Goal: Transaction & Acquisition: Purchase product/service

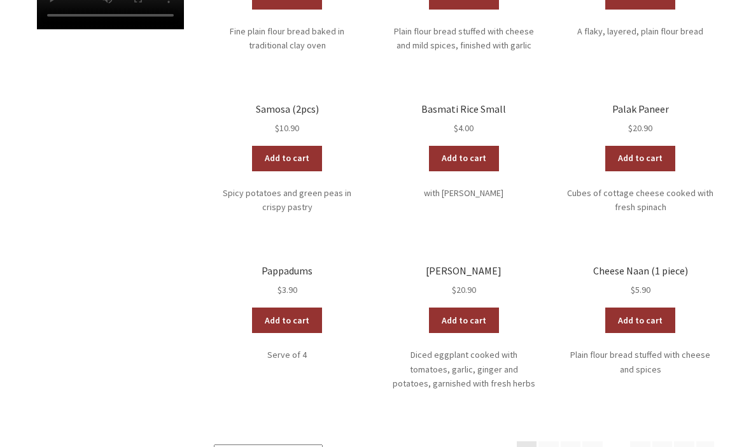
scroll to position [567, 0]
click at [548, 441] on link "2" at bounding box center [549, 451] width 20 height 20
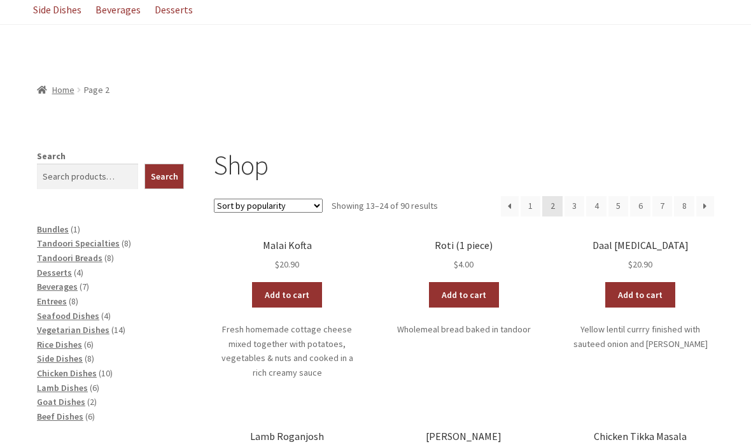
scroll to position [150, 0]
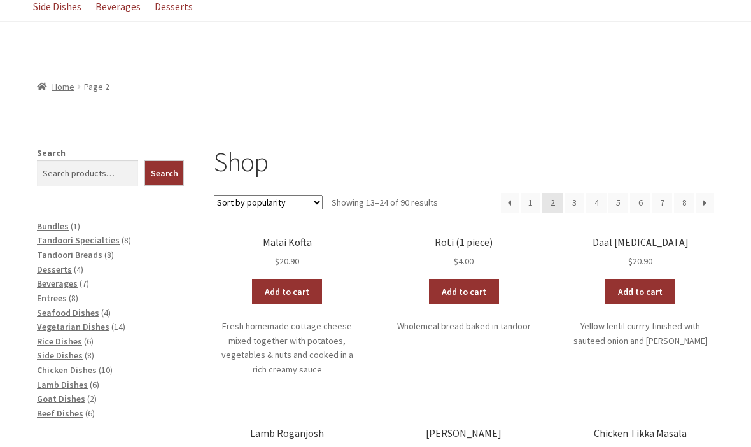
click at [75, 350] on span "Side Dishes" at bounding box center [60, 355] width 46 height 11
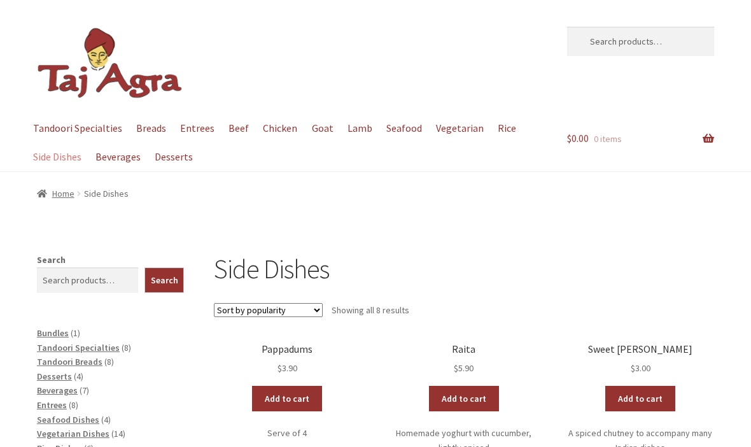
click at [147, 125] on link "Breads" at bounding box center [151, 128] width 42 height 29
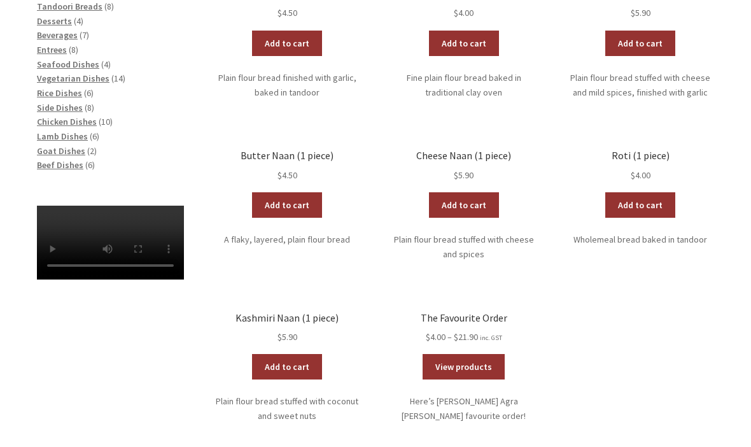
scroll to position [360, 0]
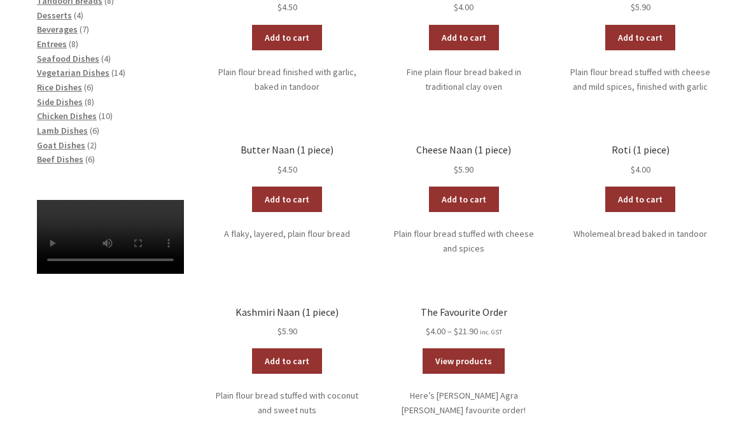
click at [287, 357] on link "Add to cart" at bounding box center [287, 361] width 70 height 25
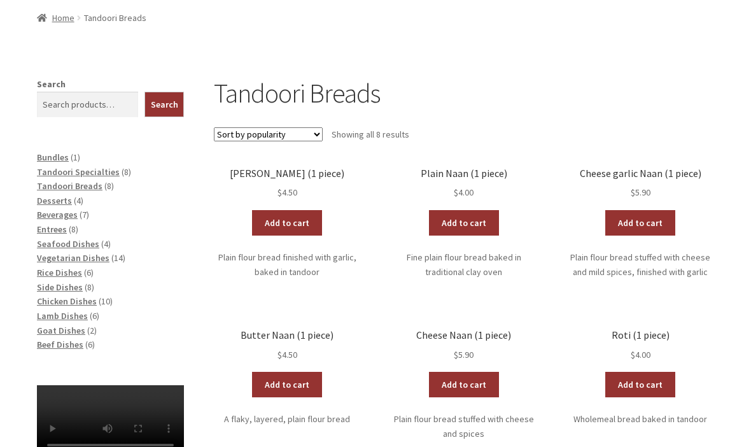
click at [469, 220] on link "Add to cart" at bounding box center [464, 223] width 70 height 25
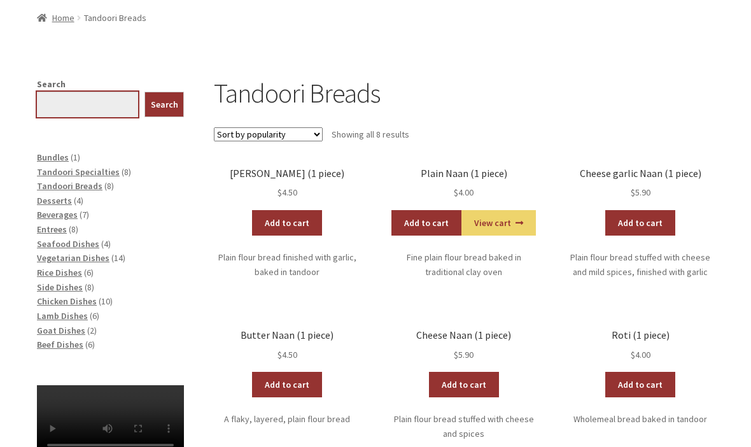
click at [70, 101] on input "Search" at bounding box center [87, 104] width 101 height 25
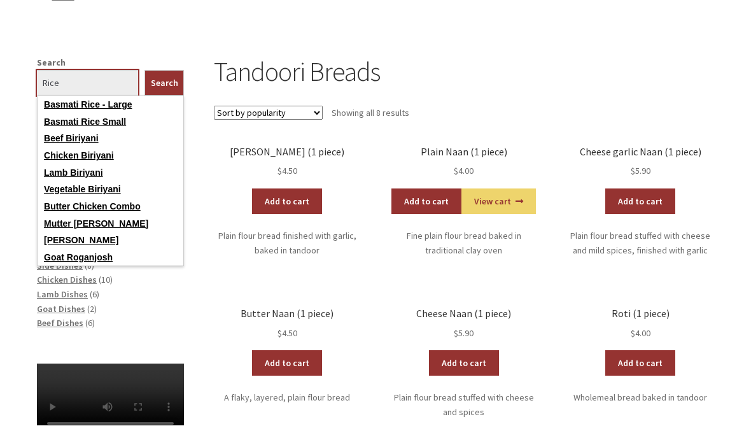
type input "Rice"
click at [115, 118] on link "Basmati Rice - Large" at bounding box center [111, 126] width 146 height 17
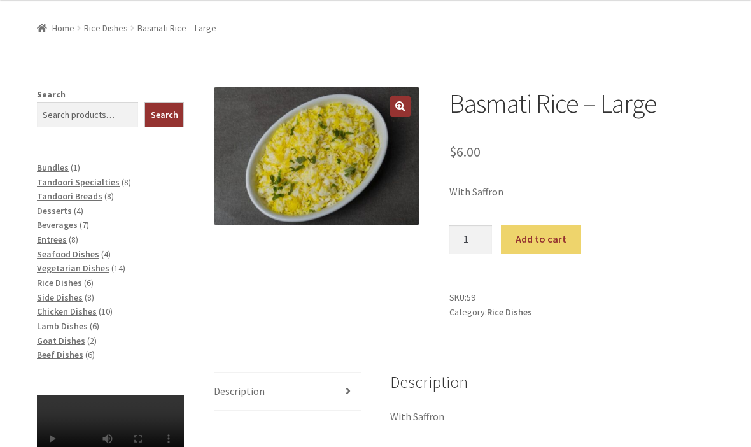
scroll to position [150, 0]
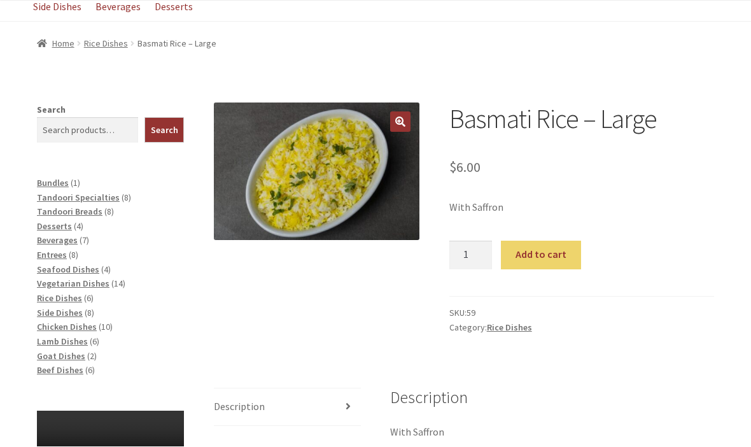
click at [544, 251] on button "Add to cart" at bounding box center [541, 255] width 80 height 29
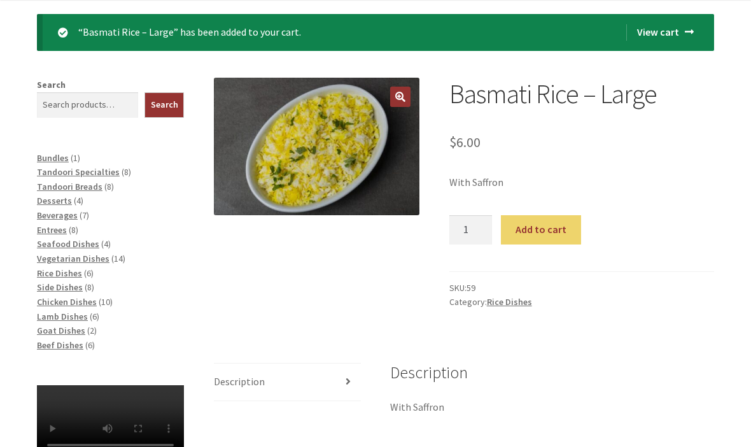
scroll to position [266, 0]
click at [80, 296] on span "Chicken Dishes" at bounding box center [67, 301] width 60 height 11
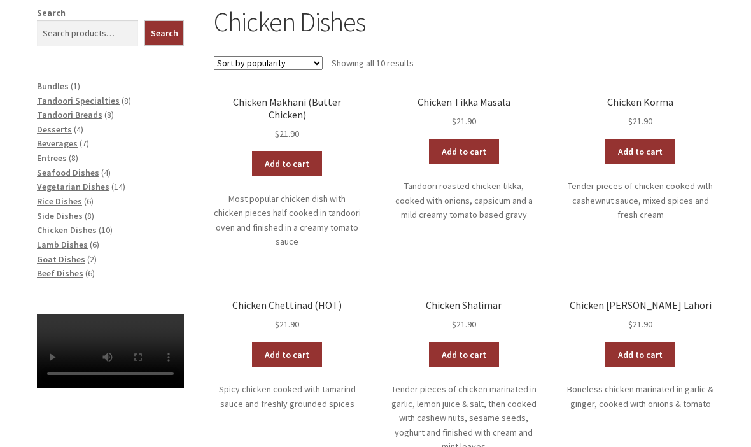
scroll to position [247, 0]
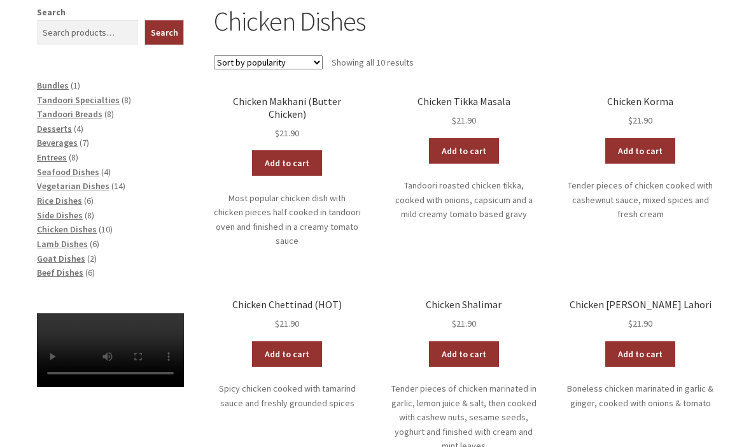
click at [299, 151] on link "Add to cart" at bounding box center [287, 163] width 70 height 25
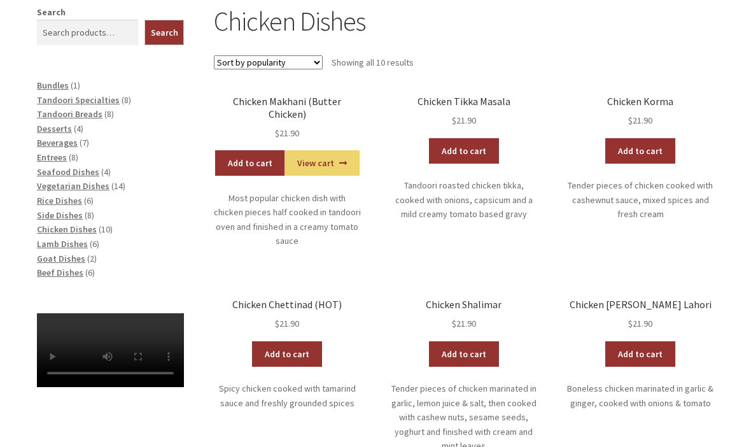
click at [64, 157] on span "Entrees" at bounding box center [52, 157] width 30 height 11
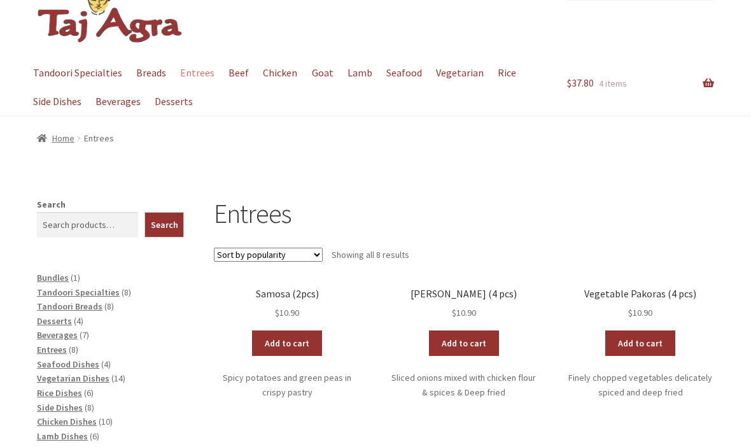
scroll to position [55, 0]
click at [706, 75] on link "$ 37.80 4 items" at bounding box center [640, 84] width 147 height 50
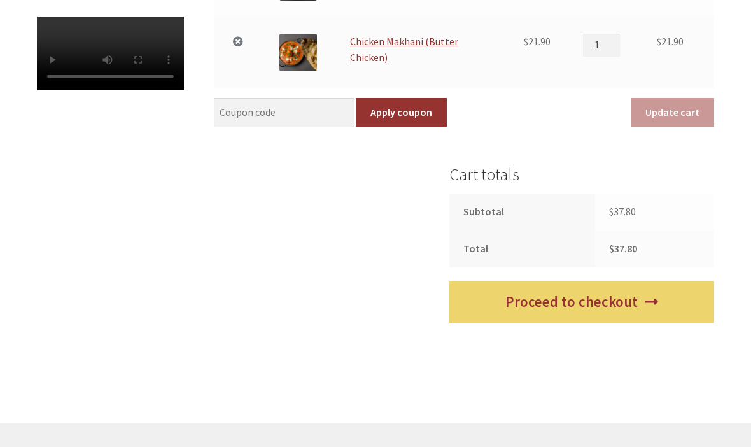
scroll to position [544, 0]
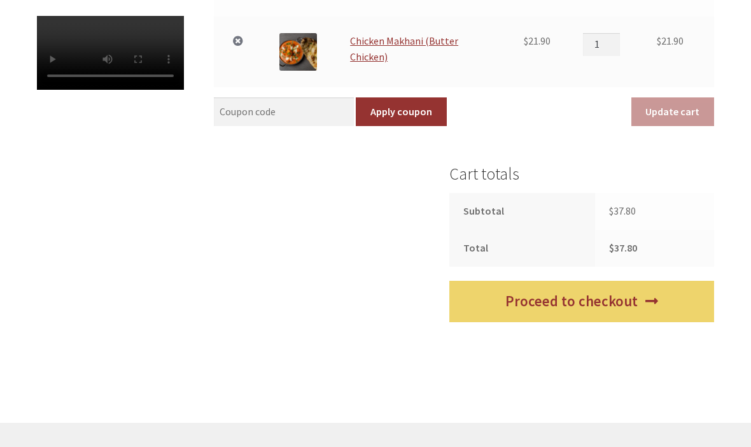
click at [583, 295] on link "Proceed to checkout" at bounding box center [582, 301] width 265 height 41
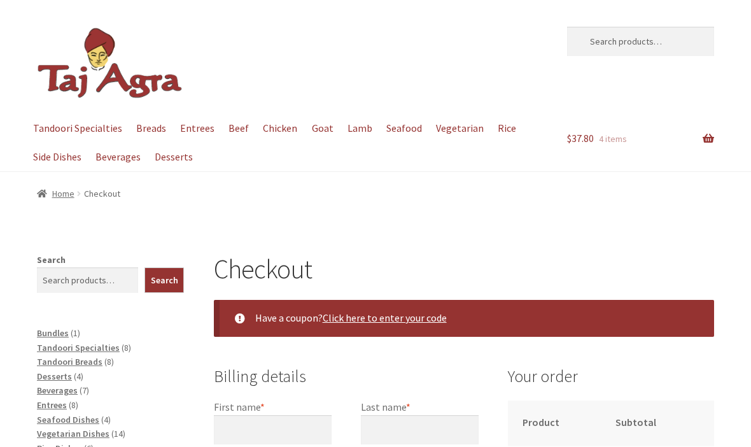
select select "ACT"
